Goal: Task Accomplishment & Management: Manage account settings

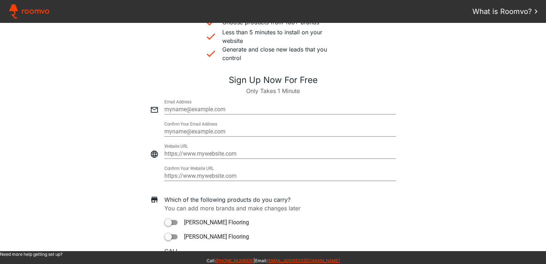
scroll to position [214, 0]
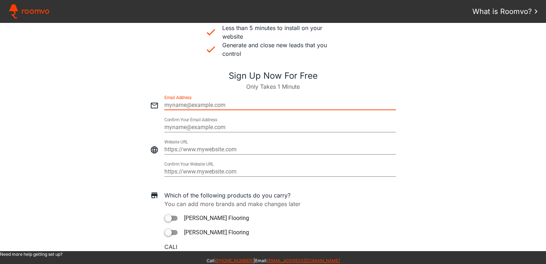
click at [190, 105] on input "email" at bounding box center [279, 105] width 231 height 9
type input "[EMAIL_ADDRESS][DOMAIN_NAME]"
type paper-input "[EMAIL_ADDRESS][DOMAIN_NAME]"
type input "[EMAIL_ADDRESS][DOMAIN_NAME]"
type paper-input "[EMAIL_ADDRESS][DOMAIN_NAME]"
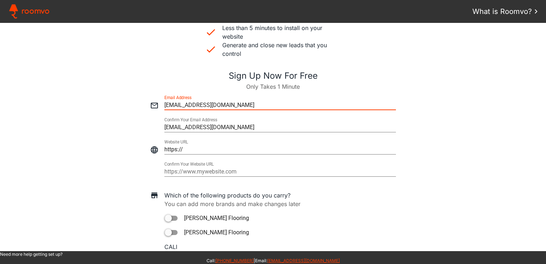
click at [182, 150] on input "https://" at bounding box center [279, 149] width 231 height 9
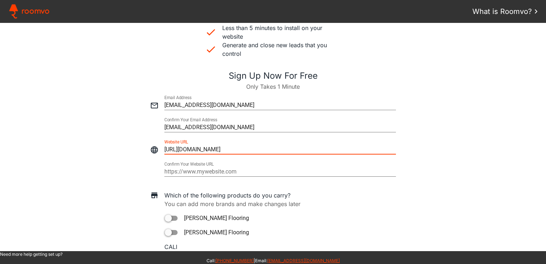
type input "[URL][DOMAIN_NAME]"
type paper-input "[URL][DOMAIN_NAME]"
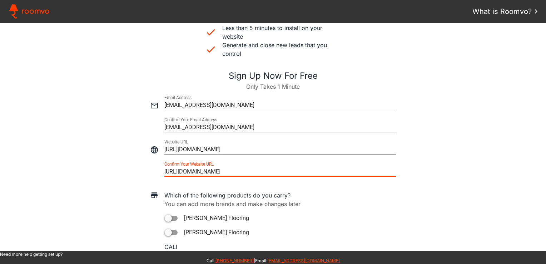
type input "[URL][DOMAIN_NAME]"
type paper-input "[URL][DOMAIN_NAME]"
type paper-toggle-button "on"
click at [236, 154] on paper-input-container "Website URL [URL][DOMAIN_NAME] Please enter a valid URL" at bounding box center [279, 146] width 231 height 22
type input "[URL][DOMAIN_NAME]"
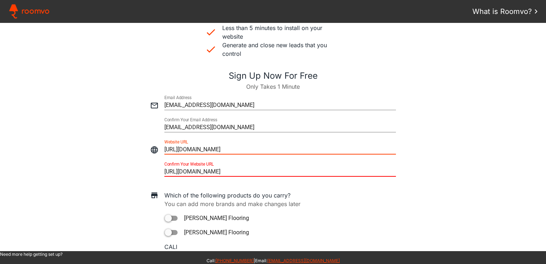
type paper-input "[URL][DOMAIN_NAME]"
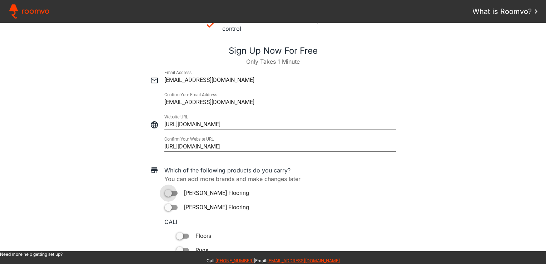
scroll to position [286, 0]
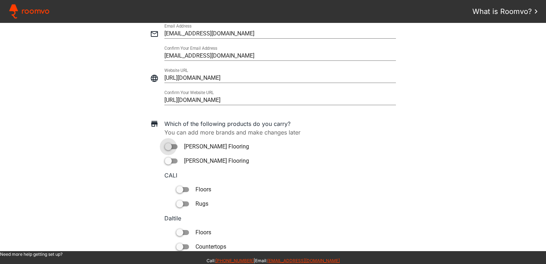
click at [169, 144] on div at bounding box center [171, 146] width 13 height 5
click at [171, 159] on div at bounding box center [171, 160] width 13 height 5
type paper-toggle-button "on"
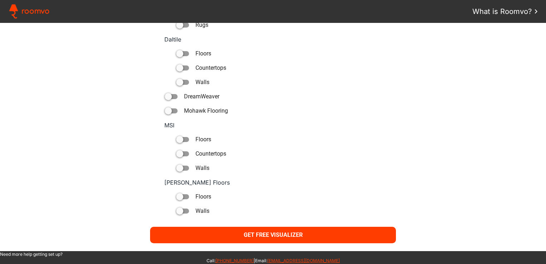
scroll to position [500, 0]
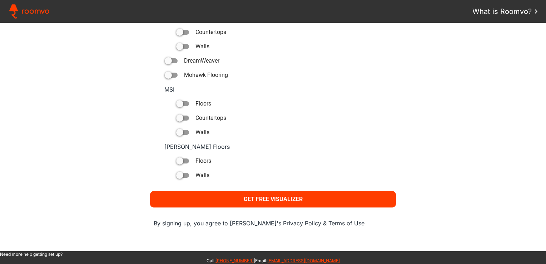
click at [186, 159] on div at bounding box center [182, 160] width 13 height 5
type paper-toggle-button "on"
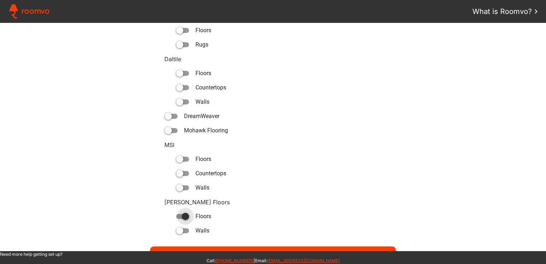
scroll to position [393, 0]
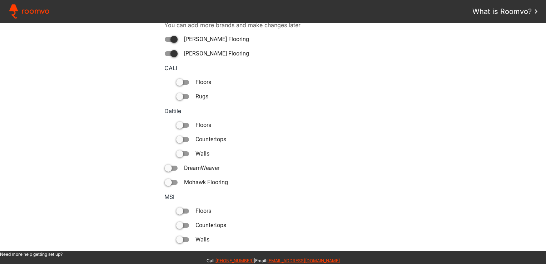
drag, startPoint x: 180, startPoint y: 67, endPoint x: 160, endPoint y: 68, distance: 20.0
click at [160, 68] on div "CALI" at bounding box center [273, 68] width 538 height 9
drag, startPoint x: 180, startPoint y: 112, endPoint x: 163, endPoint y: 112, distance: 17.1
click at [164, 112] on div "Daltile" at bounding box center [279, 110] width 231 height 9
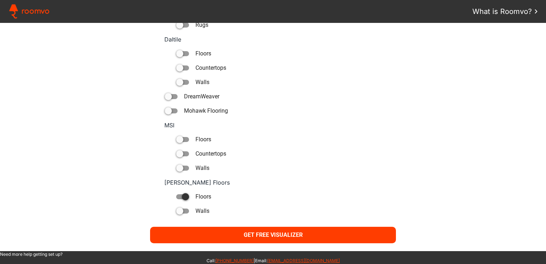
scroll to position [500, 0]
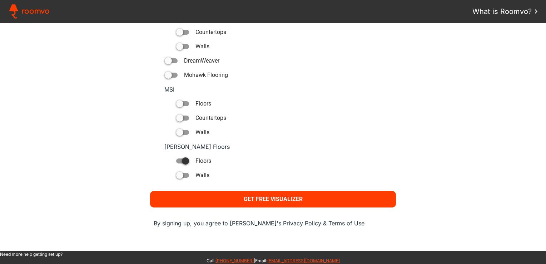
click at [0, 0] on slot "Get Free Visualizer" at bounding box center [0, 0] width 0 height 0
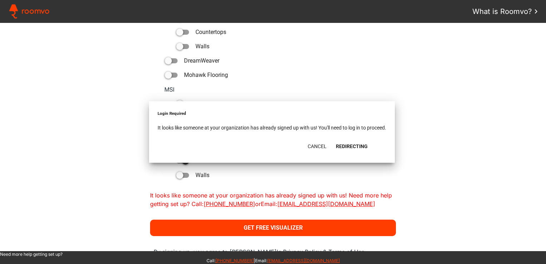
click at [0, 0] on slot "Redirecting" at bounding box center [0, 0] width 0 height 0
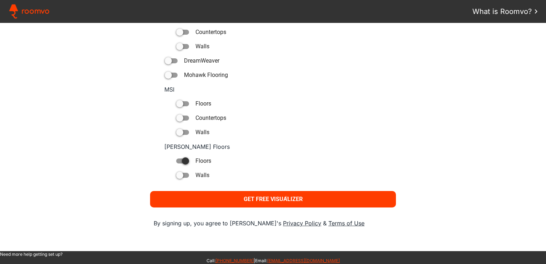
click at [0, 0] on slot "Get Free Visualizer" at bounding box center [0, 0] width 0 height 0
click at [278, 194] on paper-button "Get Free Visualizer" at bounding box center [273, 199] width 246 height 16
click at [0, 0] on slot "Get Free Visualizer" at bounding box center [0, 0] width 0 height 0
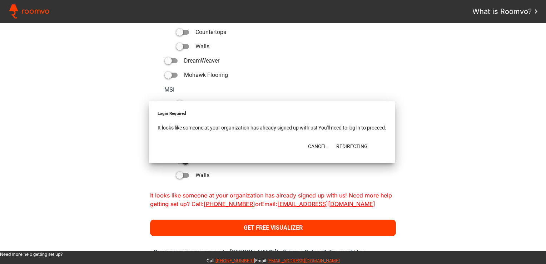
click at [428, 95] on div "Which of the following products do you carry? You can add more brands and make …" at bounding box center [273, 42] width 538 height 274
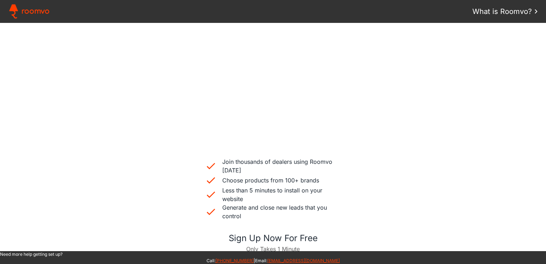
scroll to position [36, 0]
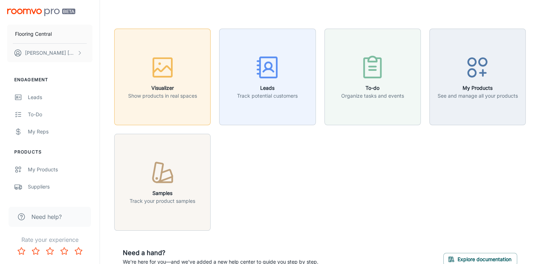
click at [164, 74] on icon "button" at bounding box center [162, 67] width 27 height 27
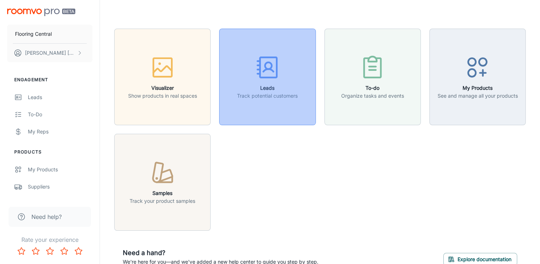
click at [276, 75] on rect "button" at bounding box center [268, 67] width 17 height 20
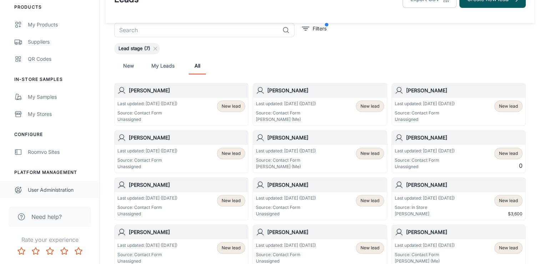
scroll to position [36, 0]
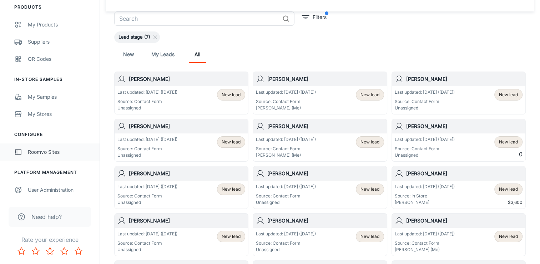
click at [38, 150] on div "Roomvo Sites" at bounding box center [60, 152] width 65 height 8
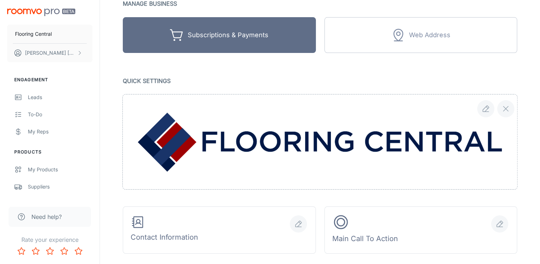
scroll to position [71, 0]
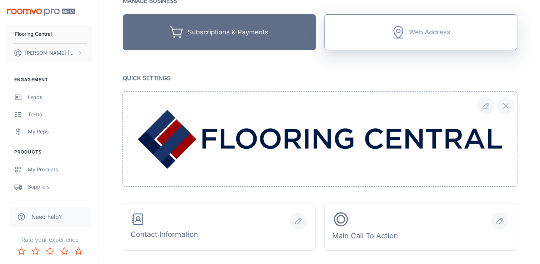
click at [408, 37] on div "Web Address" at bounding box center [420, 32] width 59 height 14
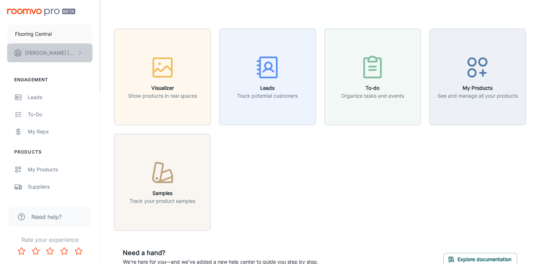
click at [80, 51] on icon "scrollable content" at bounding box center [80, 53] width 6 height 6
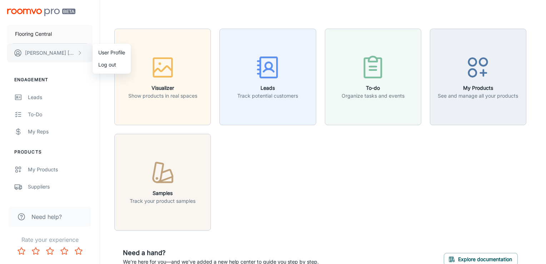
click at [80, 51] on div at bounding box center [273, 132] width 546 height 264
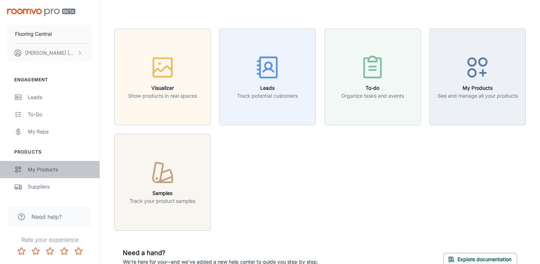
click at [53, 165] on div "My Products" at bounding box center [60, 169] width 65 height 8
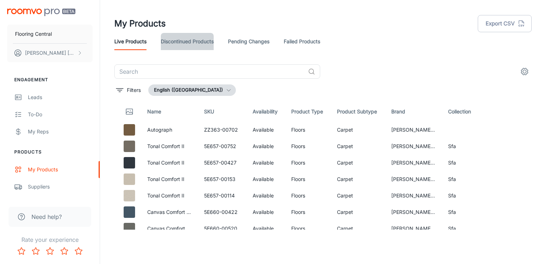
click at [196, 42] on link "Discontinued Products" at bounding box center [187, 41] width 53 height 17
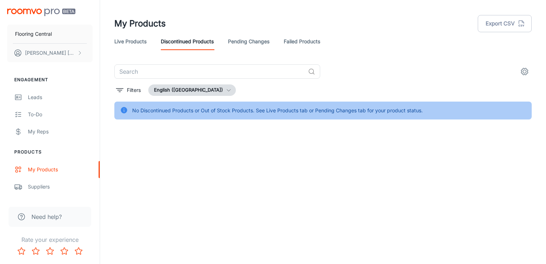
click at [246, 41] on link "Pending Changes" at bounding box center [248, 41] width 41 height 17
click at [296, 42] on link "Failed Products" at bounding box center [302, 41] width 36 height 17
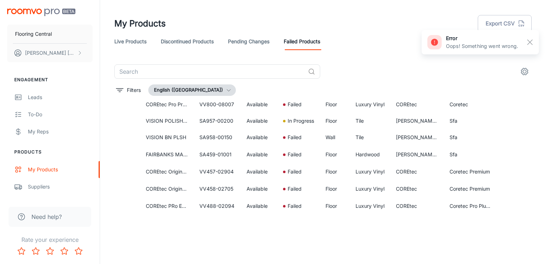
scroll to position [450, 0]
click at [531, 46] on button "button" at bounding box center [529, 42] width 12 height 12
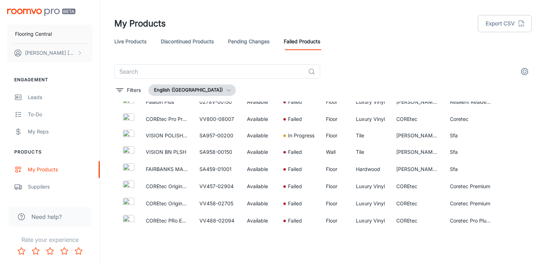
scroll to position [379, 0]
